Goal: Use online tool/utility

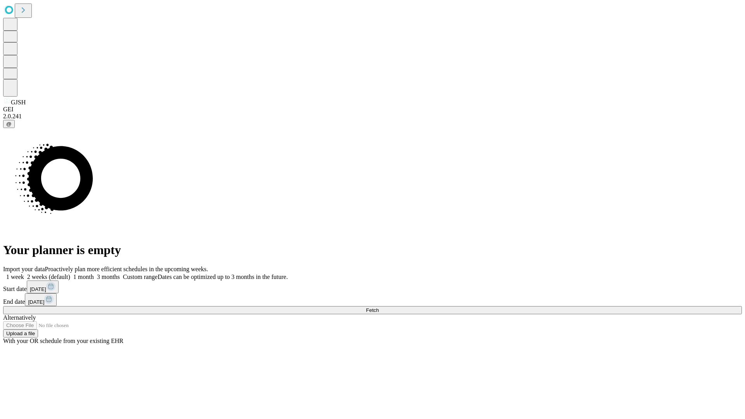
click at [379, 307] on span "Fetch" at bounding box center [372, 310] width 13 height 6
